Goal: Check status: Check status

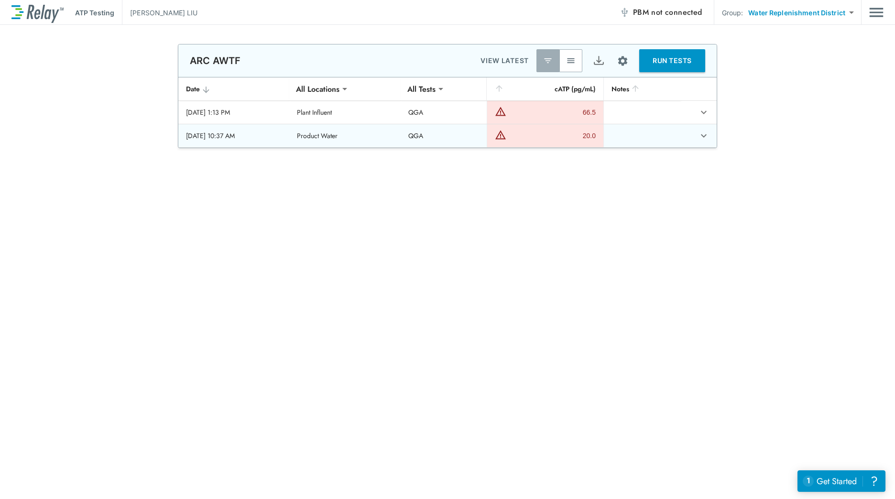
click at [701, 138] on icon "expand row" at bounding box center [703, 135] width 11 height 11
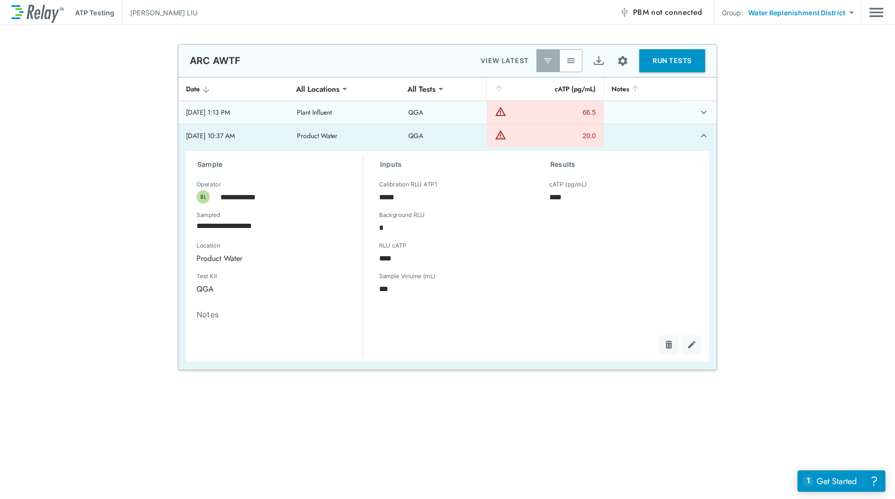
click at [705, 115] on icon "expand row" at bounding box center [703, 112] width 11 height 11
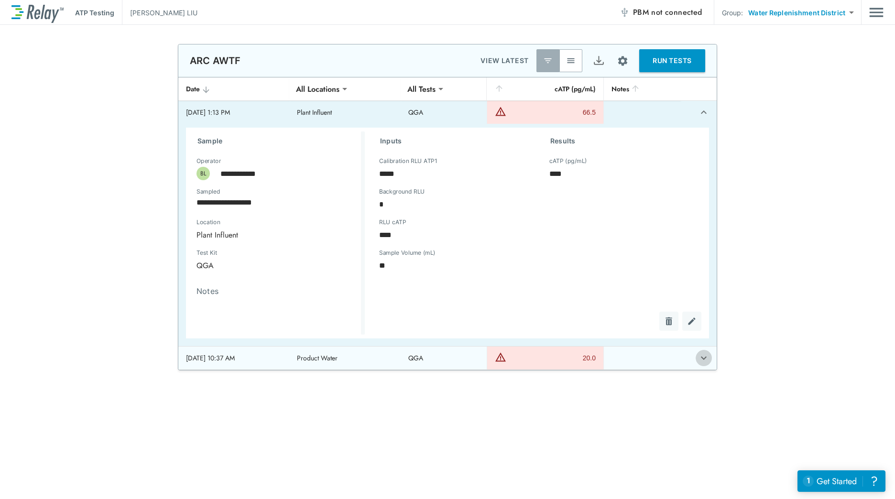
click at [699, 362] on icon "expand row" at bounding box center [703, 358] width 11 height 11
